Goal: Information Seeking & Learning: Learn about a topic

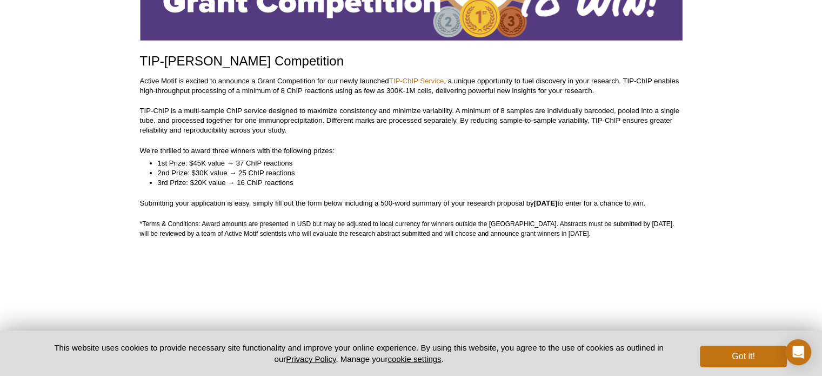
scroll to position [139, 0]
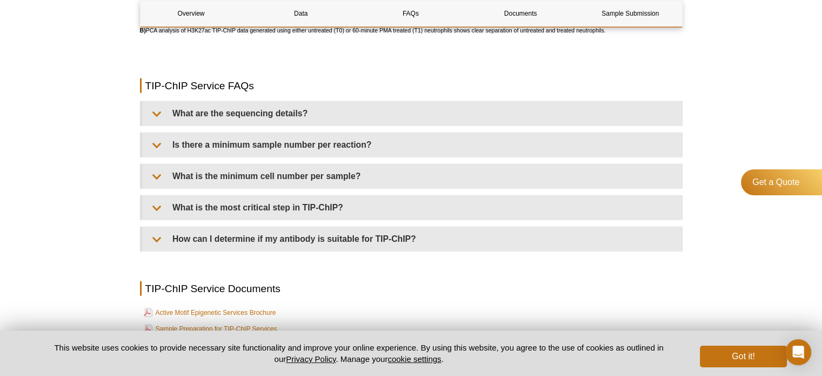
scroll to position [2547, 0]
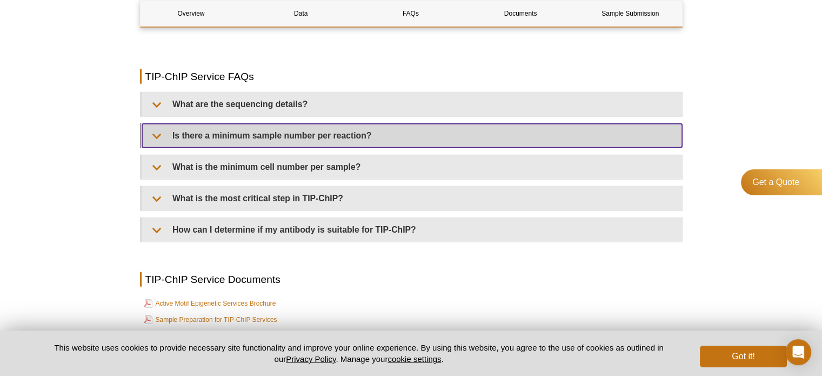
click at [286, 142] on summary "Is there a minimum sample number per reaction?" at bounding box center [412, 136] width 540 height 24
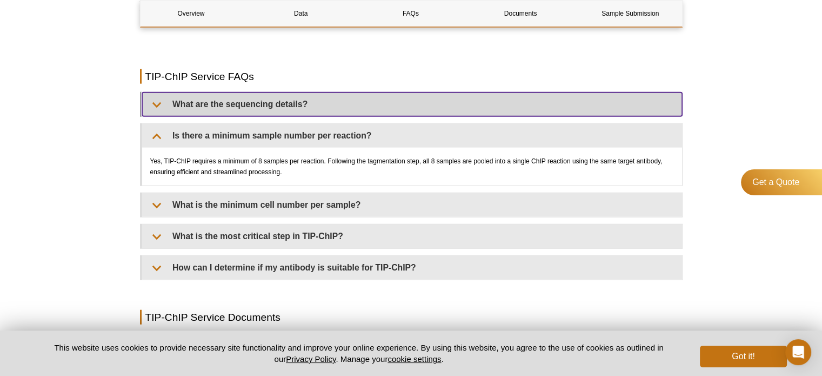
click at [287, 103] on summary "What are the sequencing details?" at bounding box center [412, 104] width 540 height 24
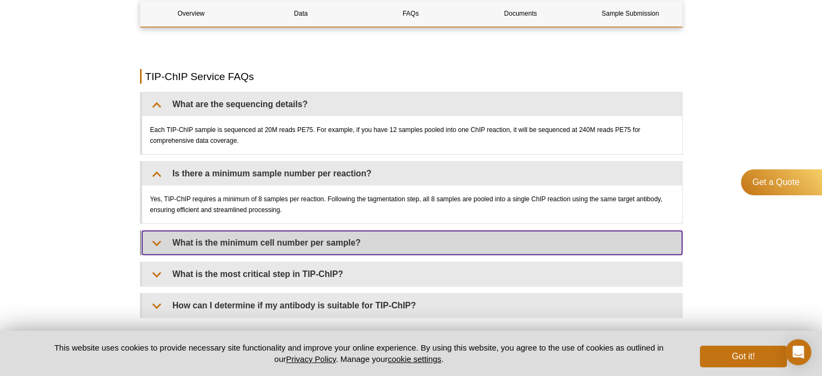
click at [267, 251] on summary "What is the minimum cell number per sample?" at bounding box center [412, 243] width 540 height 24
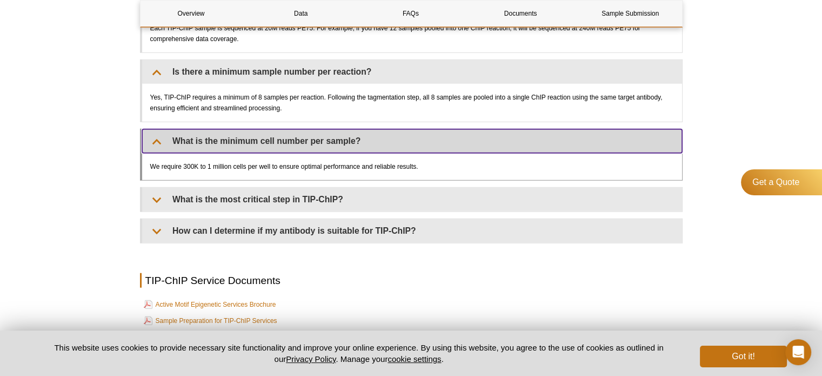
scroll to position [2655, 0]
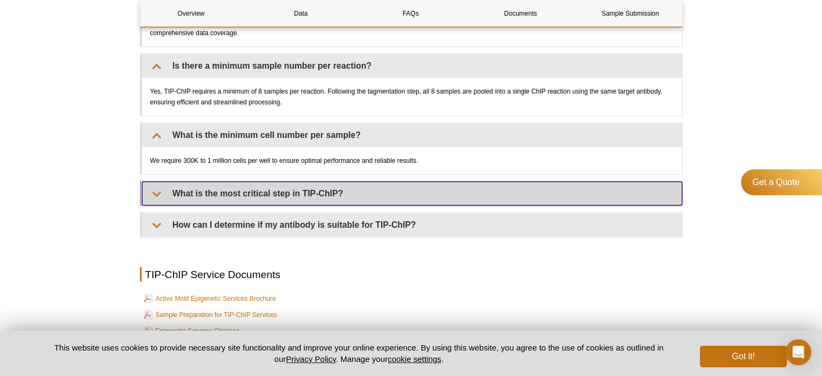
click at [275, 192] on summary "What is the most critical step in TIP-ChIP?" at bounding box center [412, 194] width 540 height 24
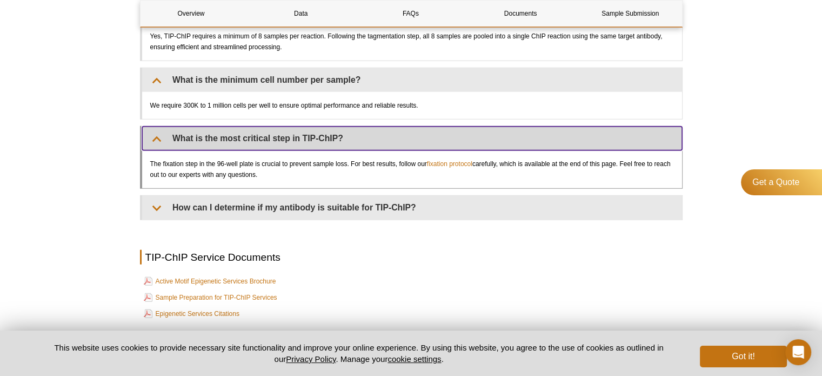
scroll to position [2733, 0]
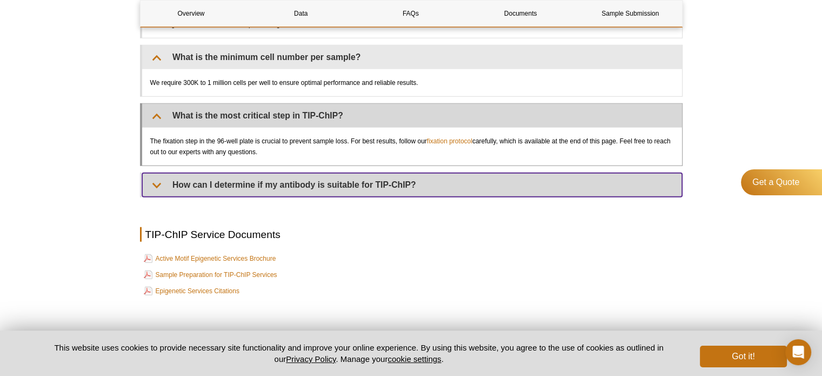
click at [275, 192] on summary "How can I determine if my antibody is suitable for TIP-ChIP?" at bounding box center [412, 185] width 540 height 24
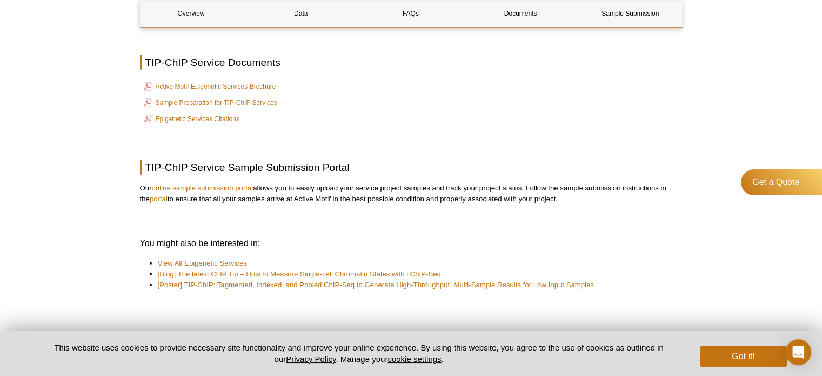
scroll to position [2937, 0]
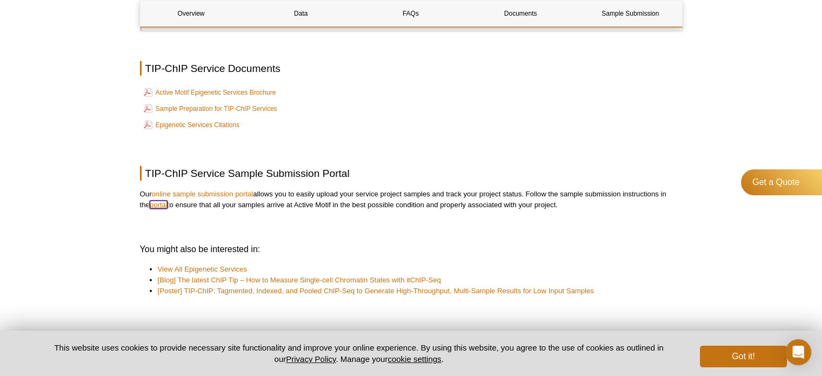
click at [166, 209] on link "portal" at bounding box center [159, 205] width 18 height 8
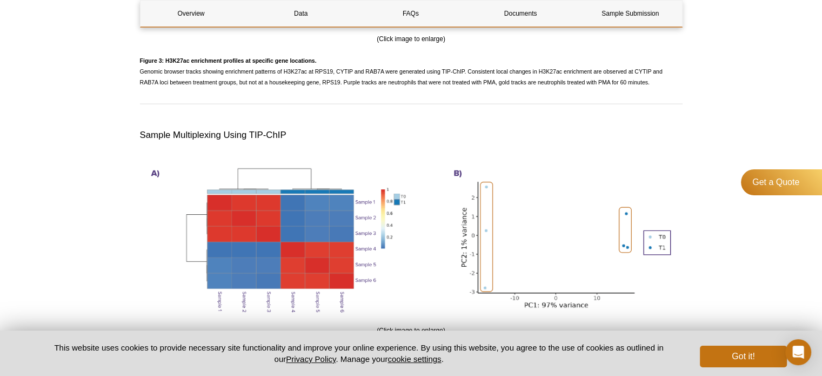
scroll to position [2181, 0]
